Goal: Task Accomplishment & Management: Manage account settings

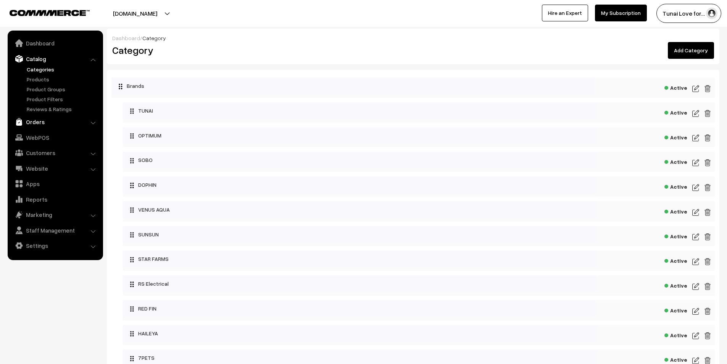
click at [40, 123] on link "Orders" at bounding box center [55, 122] width 91 height 14
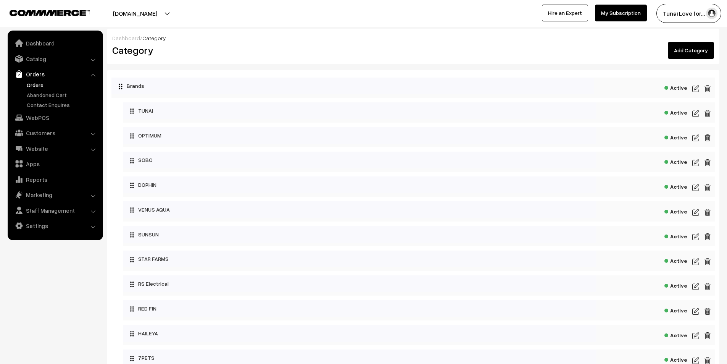
click at [39, 87] on link "Orders" at bounding box center [63, 85] width 76 height 8
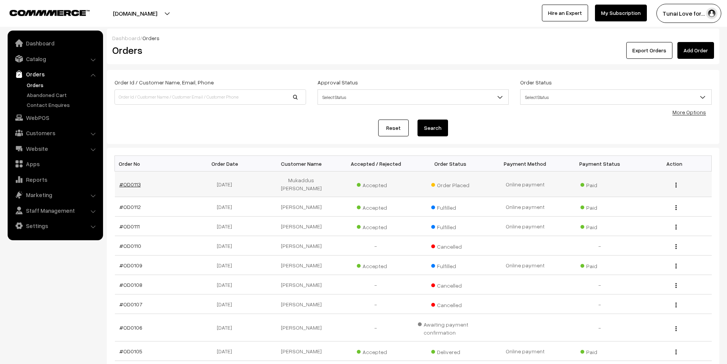
click at [133, 181] on link "#OD0113" at bounding box center [129, 184] width 21 height 6
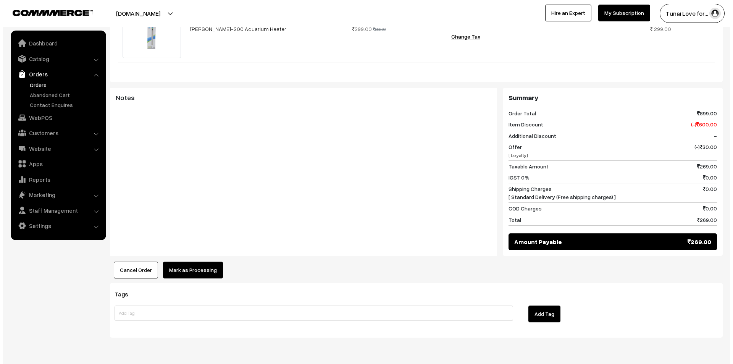
scroll to position [282, 0]
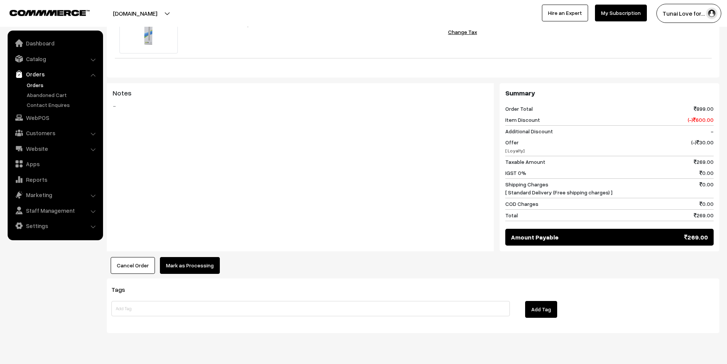
click at [204, 257] on button "Mark as Processing" at bounding box center [190, 265] width 60 height 17
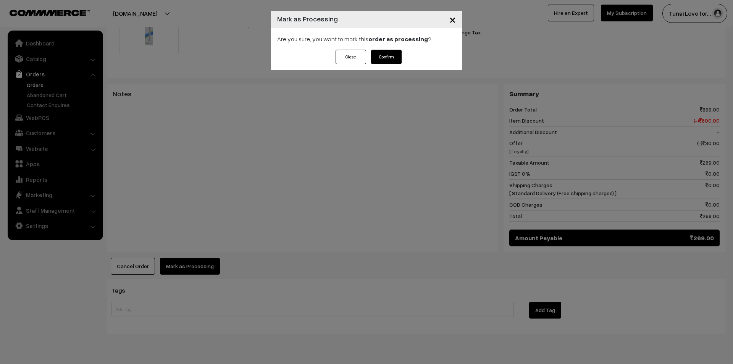
click at [390, 53] on button "Confirm" at bounding box center [386, 57] width 31 height 15
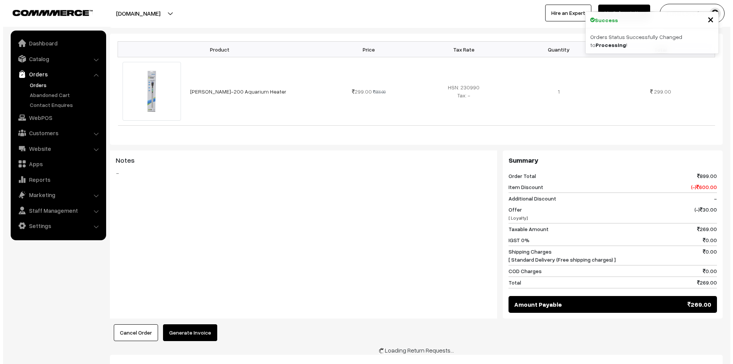
scroll to position [229, 0]
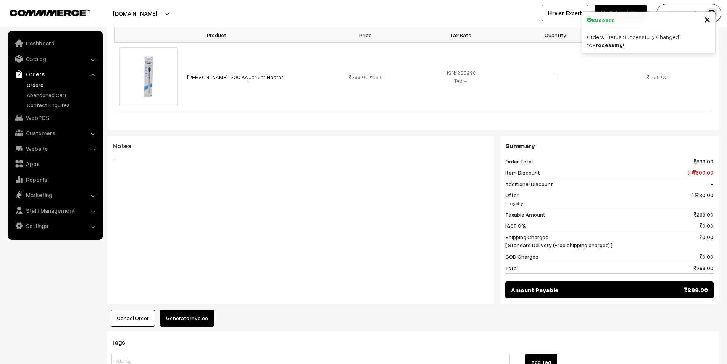
click at [198, 309] on button "Generate Invoice" at bounding box center [187, 317] width 54 height 17
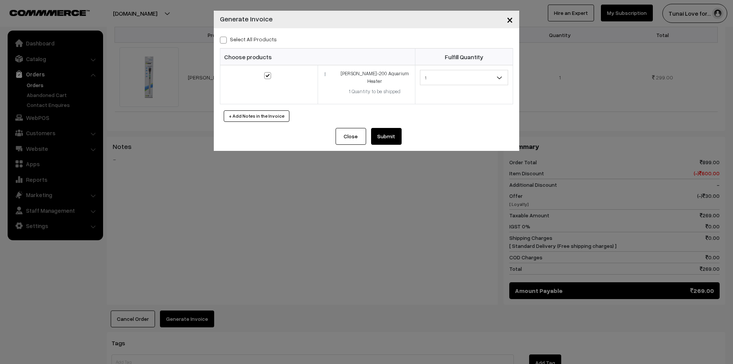
click at [386, 128] on button "Submit" at bounding box center [386, 136] width 31 height 17
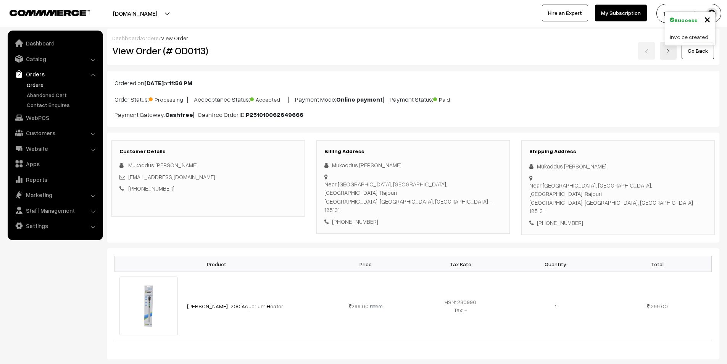
scroll to position [229, 0]
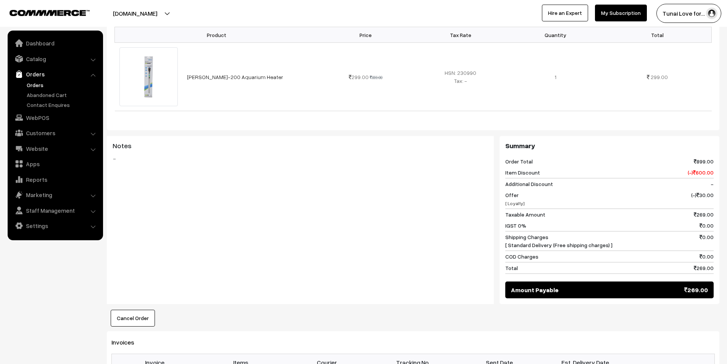
click at [39, 82] on link "Orders" at bounding box center [63, 85] width 76 height 8
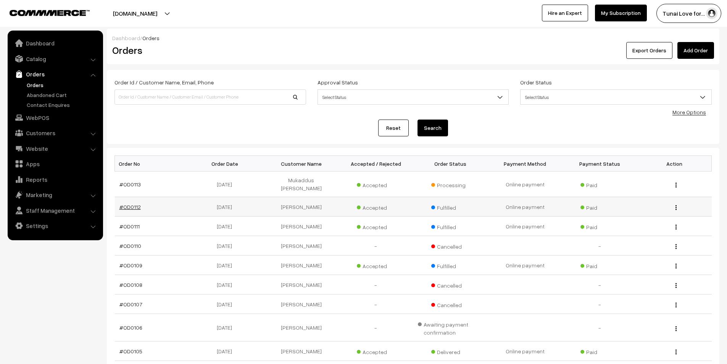
click at [128, 203] on link "#OD0112" at bounding box center [129, 206] width 21 height 6
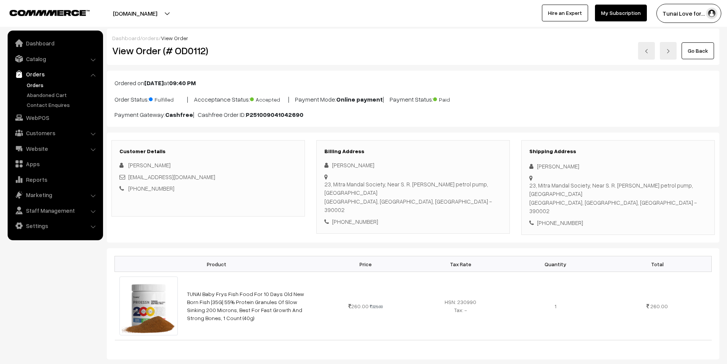
click at [36, 83] on link "Orders" at bounding box center [63, 85] width 76 height 8
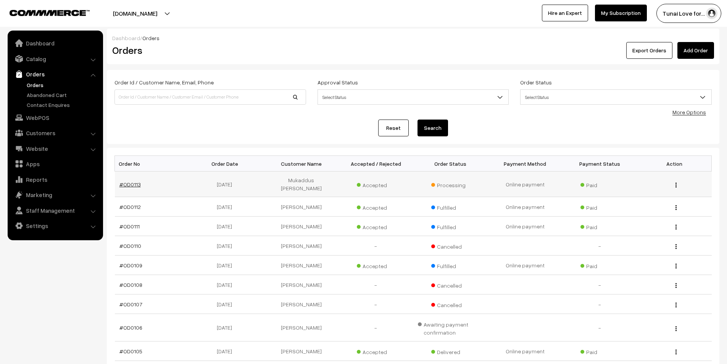
click at [134, 182] on link "#OD0113" at bounding box center [129, 184] width 21 height 6
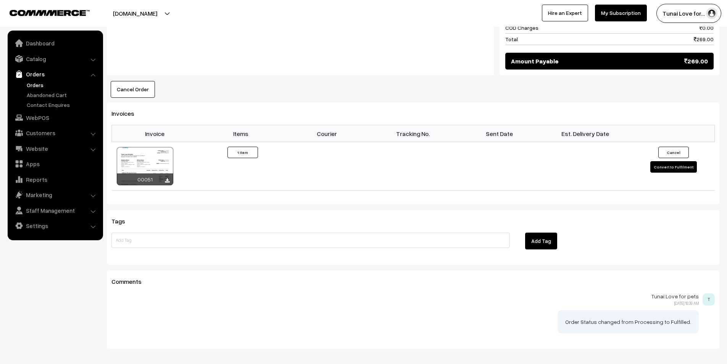
scroll to position [458, 0]
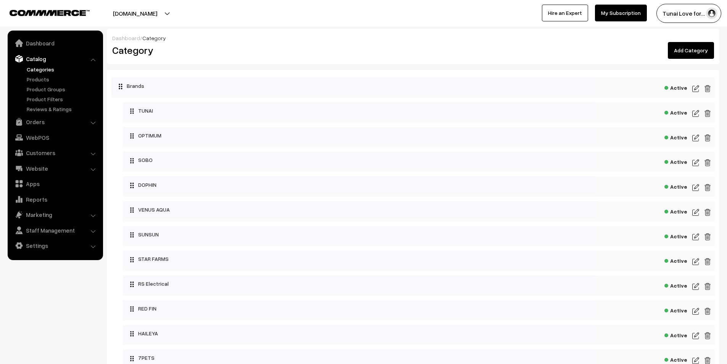
click at [41, 68] on link "Categories" at bounding box center [63, 69] width 76 height 8
click at [37, 76] on link "Products" at bounding box center [63, 79] width 76 height 8
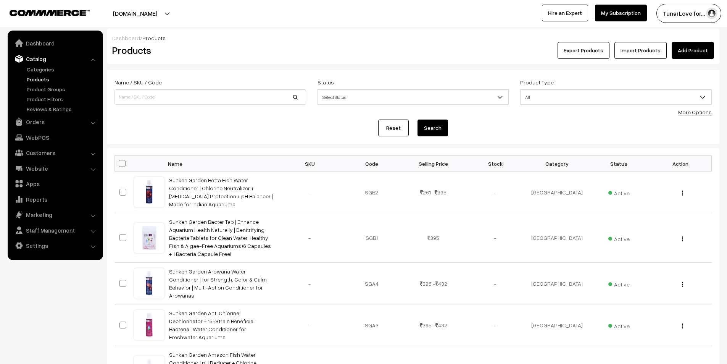
click at [686, 114] on link "More Options" at bounding box center [695, 112] width 34 height 6
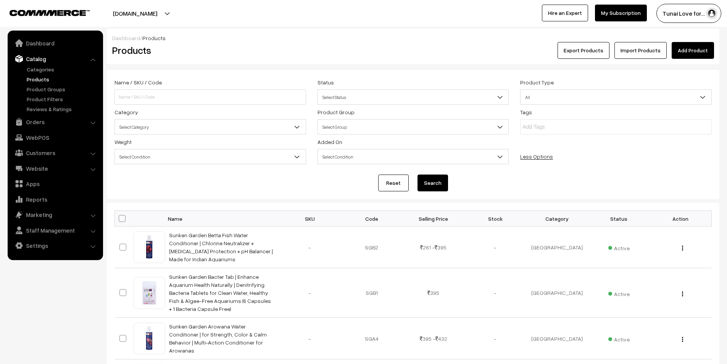
click at [201, 128] on span "Select Category" at bounding box center [210, 126] width 191 height 13
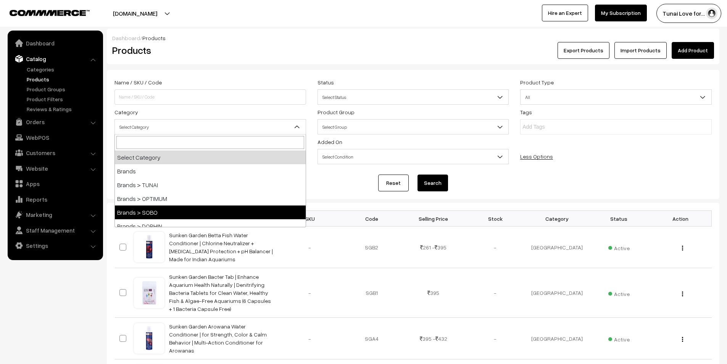
select select "37"
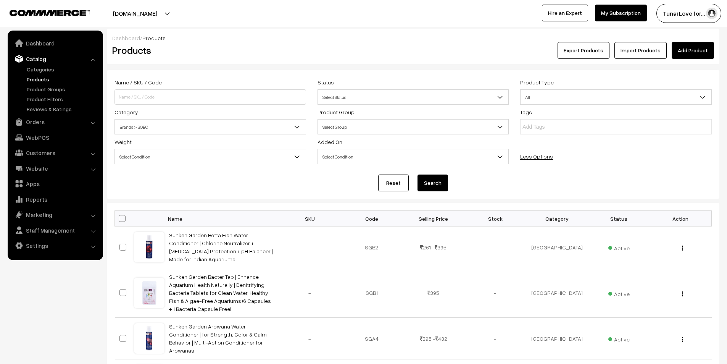
click at [426, 181] on button "Search" at bounding box center [432, 182] width 31 height 17
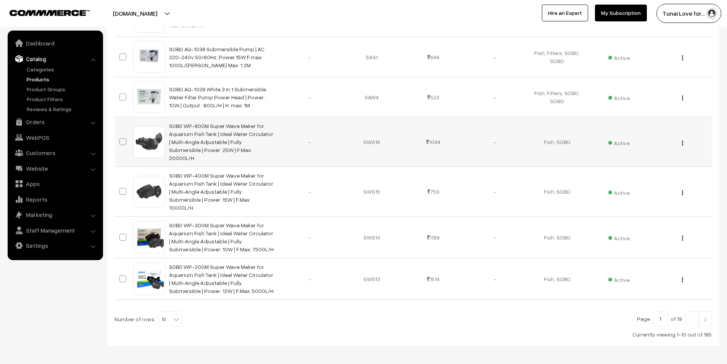
scroll to position [365, 0]
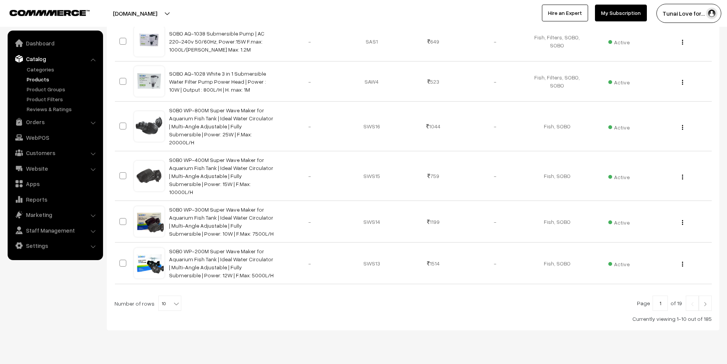
click at [176, 300] on b at bounding box center [176, 304] width 8 height 8
select select "90"
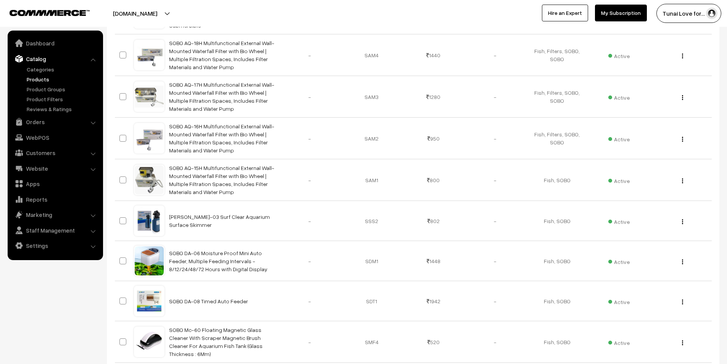
scroll to position [1488, 0]
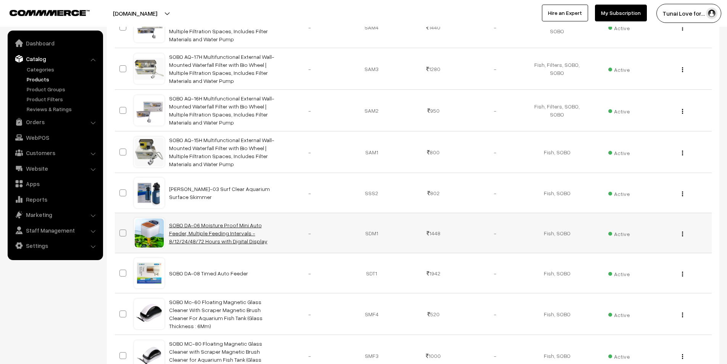
click at [227, 222] on link "SOBO DA-06 Moisture Proof Mini Auto Feeder, Multiple Feeding Intervals - 8/12/2…" at bounding box center [218, 233] width 98 height 23
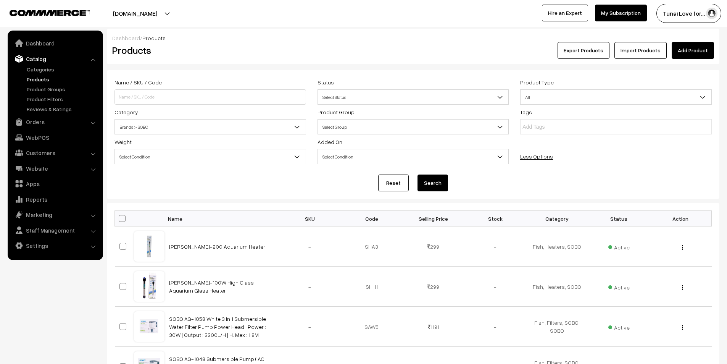
scroll to position [1488, 0]
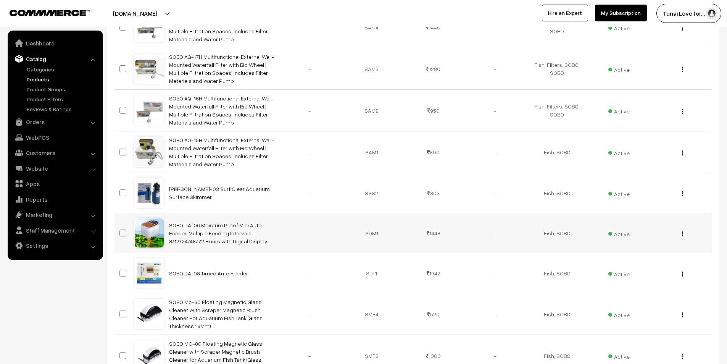
click at [681, 229] on div "View Edit Delete" at bounding box center [680, 233] width 53 height 8
click at [682, 231] on img "button" at bounding box center [682, 233] width 1 height 5
click at [633, 253] on link "Edit" at bounding box center [648, 261] width 65 height 17
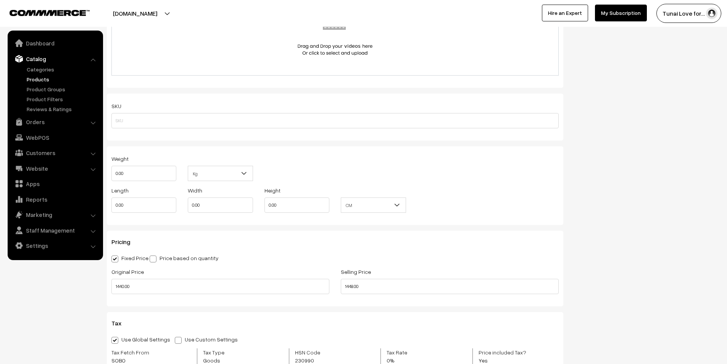
scroll to position [572, 0]
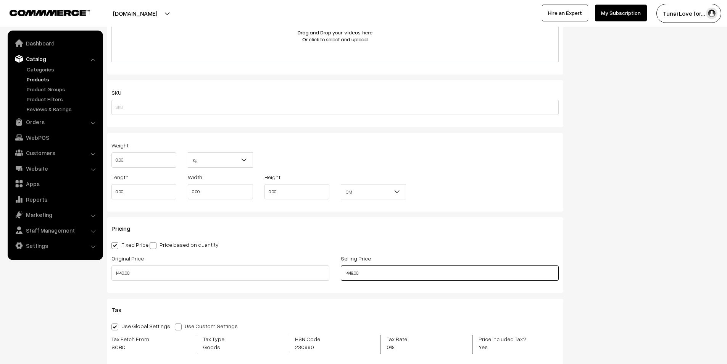
drag, startPoint x: 372, startPoint y: 270, endPoint x: 340, endPoint y: 268, distance: 32.5
click at [340, 268] on div "Selling Price 1448.00" at bounding box center [449, 269] width 229 height 32
type input "999.00"
click at [503, 242] on div "Fixed Price Price based on quantity" at bounding box center [334, 244] width 447 height 9
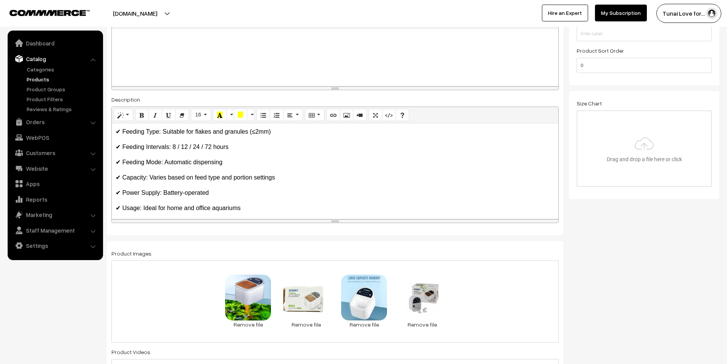
scroll to position [0, 0]
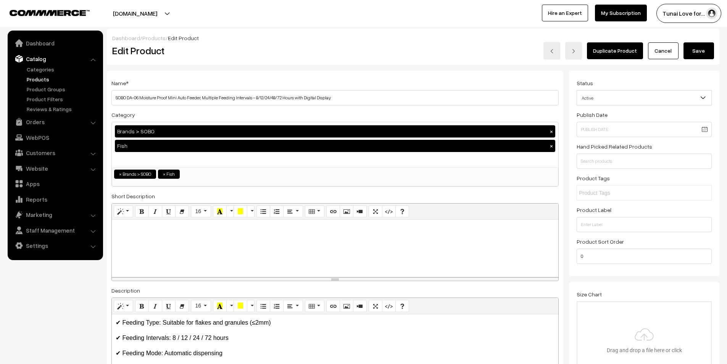
click at [689, 47] on button "Save" at bounding box center [698, 50] width 31 height 17
